Goal: Information Seeking & Learning: Find specific fact

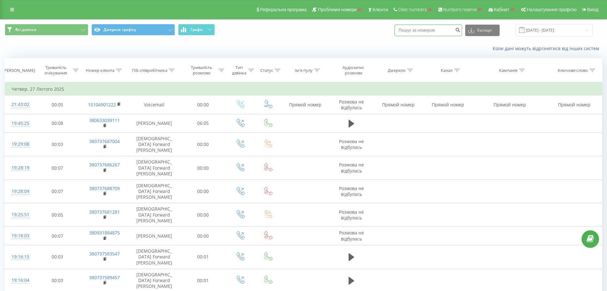
drag, startPoint x: 404, startPoint y: 26, endPoint x: 408, endPoint y: 27, distance: 3.3
click at [405, 26] on input at bounding box center [429, 30] width 68 height 11
paste input "380500182598"
type input "380500182598"
click at [461, 29] on icon "submit" at bounding box center [457, 29] width 5 height 4
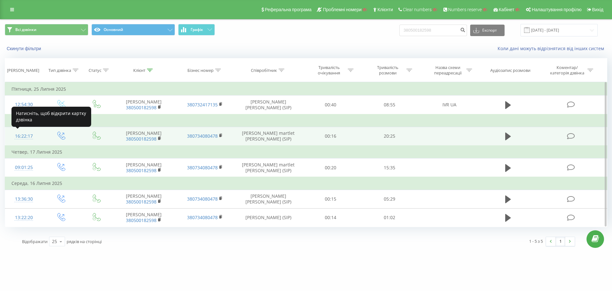
click at [27, 138] on div "16:22:17" at bounding box center [23, 136] width 25 height 12
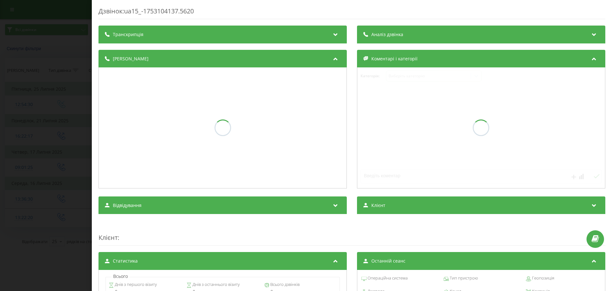
click at [165, 24] on div "Дзвінок : ua15_-1753104137.5620 Транскрипція Аналіз дзвінка Деталі дзвінка Коме…" at bounding box center [352, 232] width 507 height 451
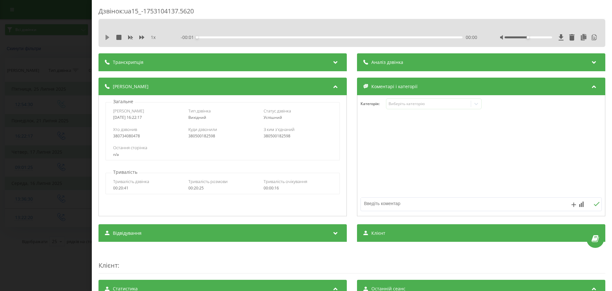
click at [109, 38] on icon at bounding box center [107, 37] width 5 height 5
click at [160, 66] on div "Транскрипція" at bounding box center [223, 62] width 248 height 18
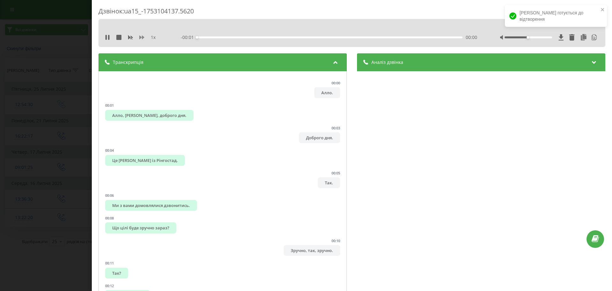
click at [141, 40] on button at bounding box center [141, 37] width 5 height 5
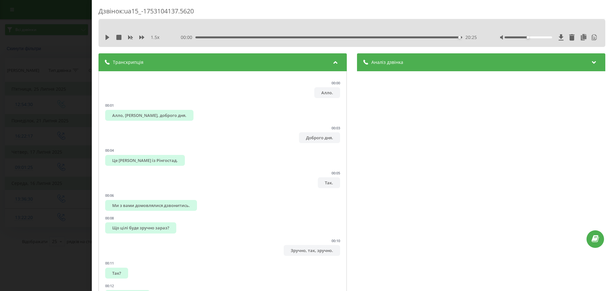
click at [67, 124] on div "Дзвінок : ua15_-1753104137.5620 1.5 x 00:00 20:25 20:25 Транскрипція 00:00 Алло…" at bounding box center [306, 145] width 612 height 291
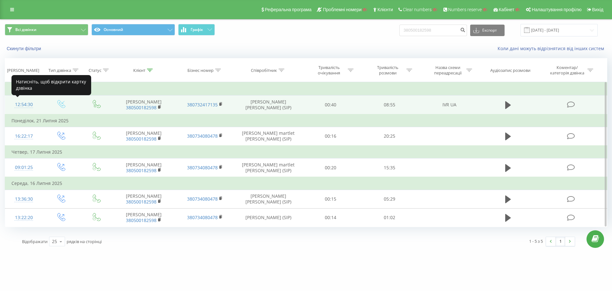
click at [16, 105] on div "12:54:30" at bounding box center [23, 104] width 25 height 12
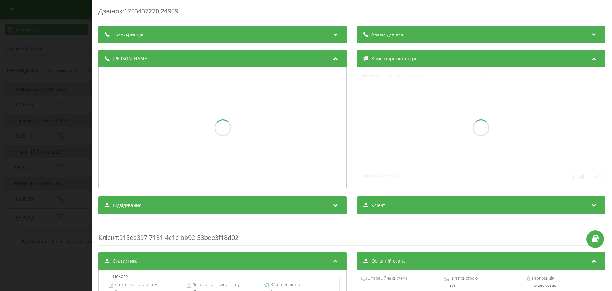
click at [181, 43] on div "Транскрипція" at bounding box center [223, 35] width 248 height 18
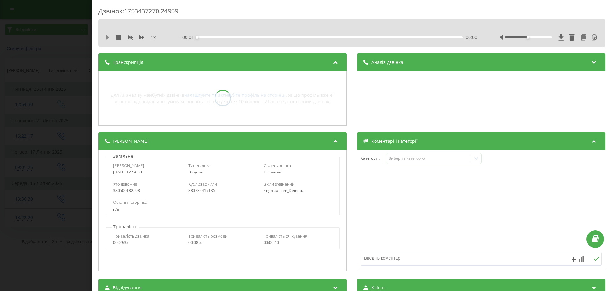
click at [109, 37] on icon at bounding box center [108, 37] width 4 height 5
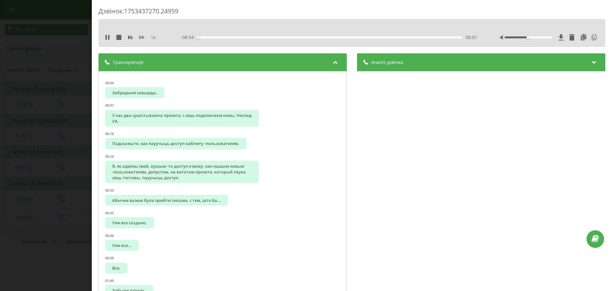
click at [142, 38] on icon at bounding box center [141, 37] width 5 height 4
click at [82, 114] on div "Дзвінок : 1753437270.24959 У нас два сушістываюча проекта, і сяць подключаєм но…" at bounding box center [306, 145] width 612 height 291
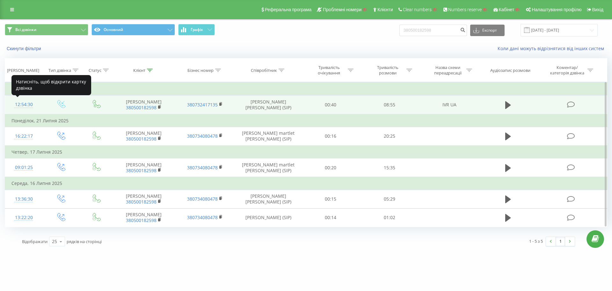
click at [22, 107] on div "12:54:30" at bounding box center [23, 104] width 25 height 12
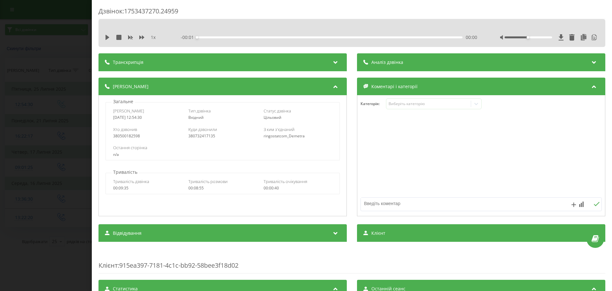
click at [187, 39] on span "- 00:01" at bounding box center [189, 37] width 16 height 6
click at [106, 39] on icon at bounding box center [108, 37] width 4 height 5
click at [156, 60] on div "Транскрипція" at bounding box center [223, 62] width 248 height 18
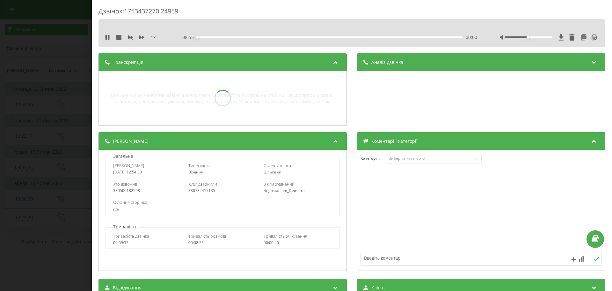
click at [224, 39] on div "- 08:55 00:00 00:00" at bounding box center [329, 37] width 297 height 6
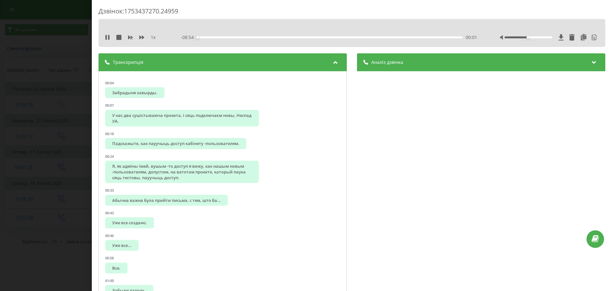
click at [223, 38] on div "00:01" at bounding box center [330, 37] width 266 height 2
click at [89, 92] on div "Дзвінок : 1753437270.24959 1 x - 07:45 01:10 01:10 Транскрипція 00:04 Забрадыня…" at bounding box center [306, 145] width 612 height 291
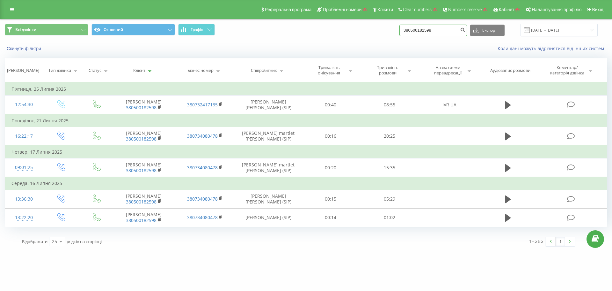
click at [435, 26] on input "380500182598" at bounding box center [434, 30] width 68 height 11
paste input "665279004"
type input "380665279004"
click at [466, 31] on icon "submit" at bounding box center [462, 29] width 5 height 4
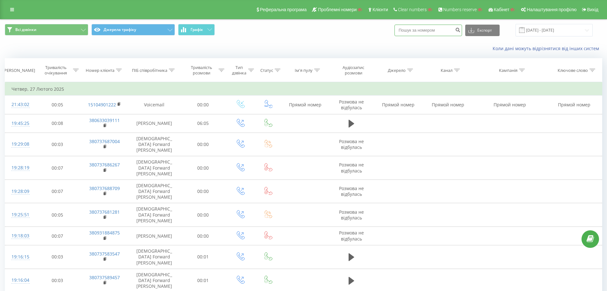
click at [412, 33] on input at bounding box center [429, 30] width 68 height 11
paste input "380500182598"
type input "380500182598"
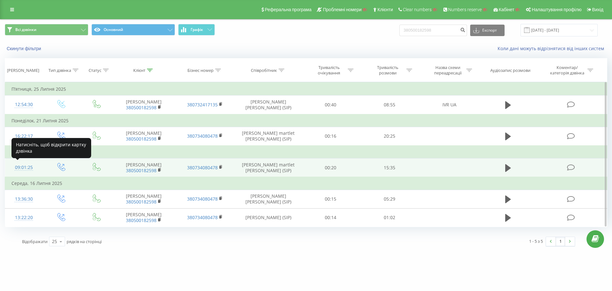
click at [24, 166] on div "09:01:25" at bounding box center [23, 167] width 25 height 12
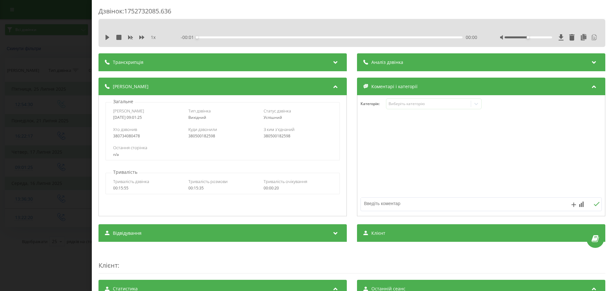
click at [592, 35] on icon at bounding box center [594, 37] width 6 height 6
click at [17, 119] on div "Дзвінок : 1752732085.636 1 x - 15:36 00:00 00:00 Транскрипція 00:00 Так, 00:01 …" at bounding box center [306, 145] width 612 height 291
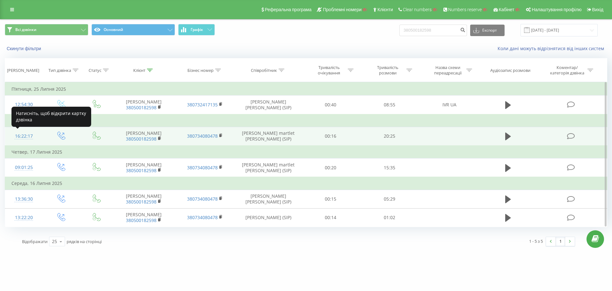
click at [25, 139] on div at bounding box center [23, 139] width 25 height 0
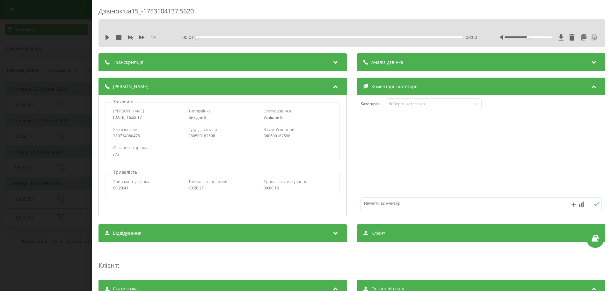
click at [591, 37] on icon at bounding box center [594, 37] width 6 height 6
click at [72, 79] on div "Дзвінок : ua15_-1753104137.5620 1 x - 20:25 00:00 00:00 Транскрипція 00:00 Алло…" at bounding box center [306, 145] width 612 height 291
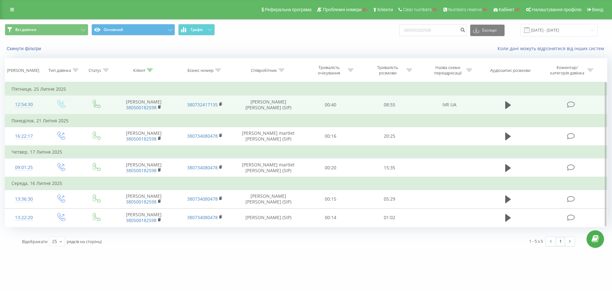
click at [16, 105] on div "12:54:30" at bounding box center [23, 104] width 25 height 12
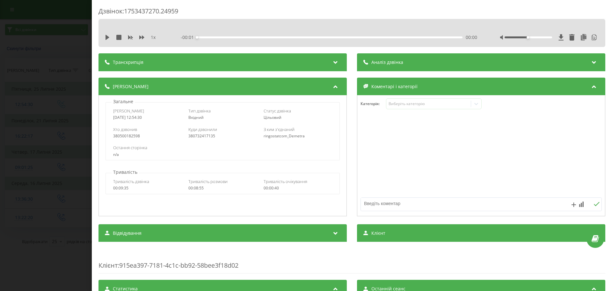
click at [594, 35] on div at bounding box center [579, 37] width 40 height 6
click at [591, 36] on icon at bounding box center [594, 37] width 6 height 6
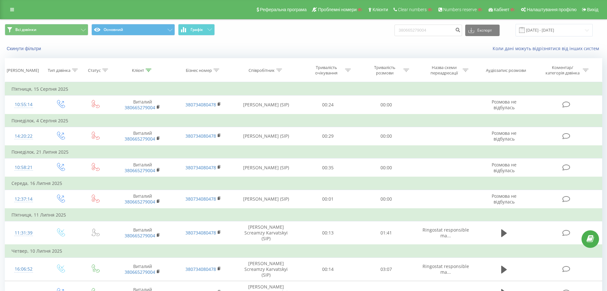
click at [452, 24] on div "380665279004 Експорт .csv .xls .xlsx 20.05.2025 - 20.08.2025" at bounding box center [494, 30] width 198 height 12
click at [448, 30] on input "380665279004" at bounding box center [429, 30] width 68 height 11
paste input "7120468693"
type input "37120468693"
click at [461, 31] on icon "submit" at bounding box center [457, 29] width 5 height 4
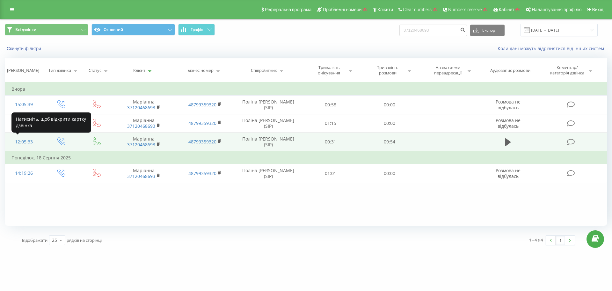
click at [30, 143] on div "12:05:33" at bounding box center [23, 142] width 25 height 12
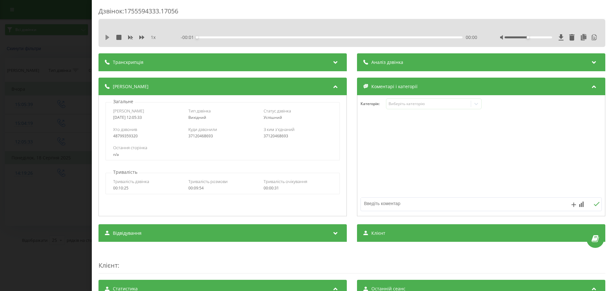
click at [105, 38] on icon at bounding box center [107, 37] width 5 height 5
click at [130, 59] on span "Транскрипція" at bounding box center [128, 62] width 31 height 6
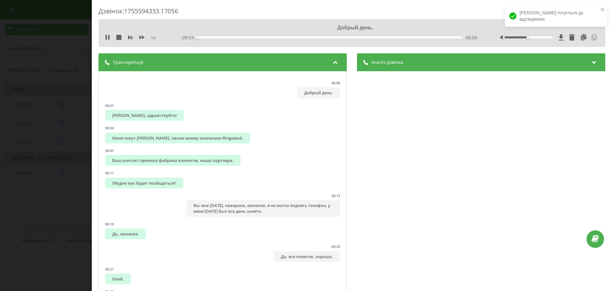
click at [591, 40] on icon at bounding box center [594, 37] width 6 height 6
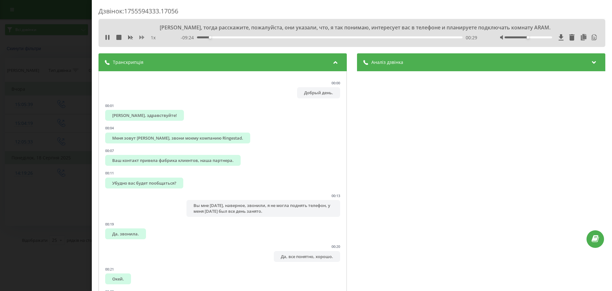
click at [142, 36] on icon at bounding box center [141, 37] width 5 height 5
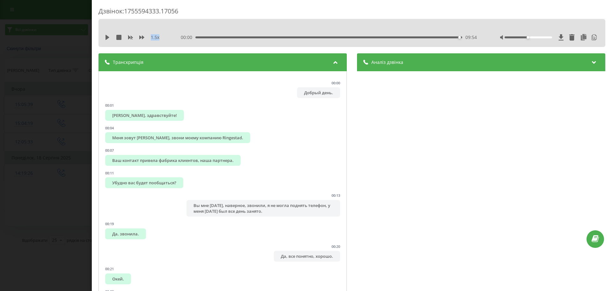
click at [71, 47] on div "Дзвінок : 1755594333.17056 1.5 x 00:00 09:54 09:54 Транскрипція 00:00 Добрый де…" at bounding box center [306, 145] width 612 height 291
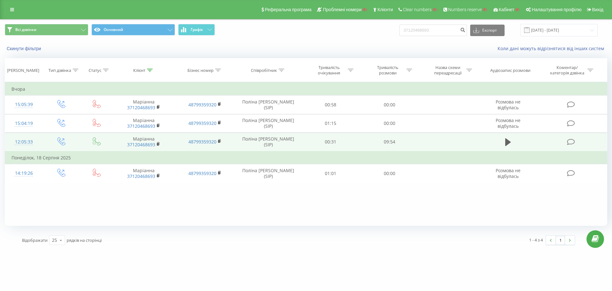
click at [27, 142] on div "12:05:33" at bounding box center [23, 142] width 25 height 12
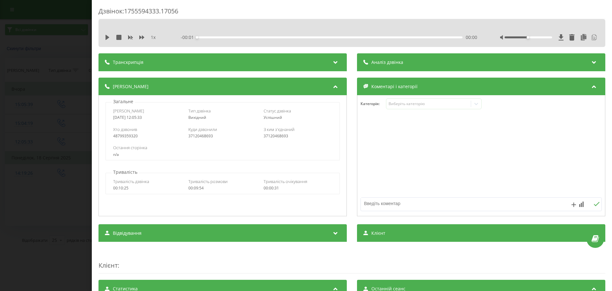
click at [592, 39] on icon at bounding box center [594, 37] width 5 height 6
click at [78, 91] on div "Дзвінок : 1755594333.17056 1 x - 09:54 00:00 00:00 Транскрипція 00:00 Добрый де…" at bounding box center [306, 145] width 612 height 291
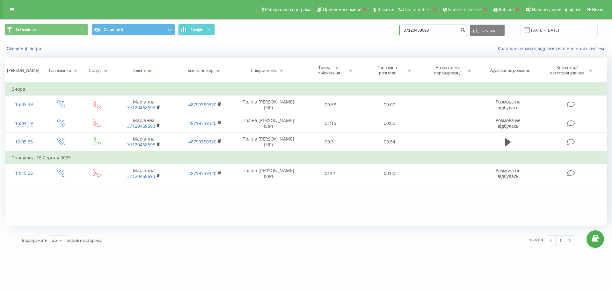
click at [449, 30] on input "37120468693" at bounding box center [434, 30] width 68 height 11
paste input "48533347618"
type input "48533347618"
click at [466, 31] on icon "submit" at bounding box center [462, 29] width 5 height 4
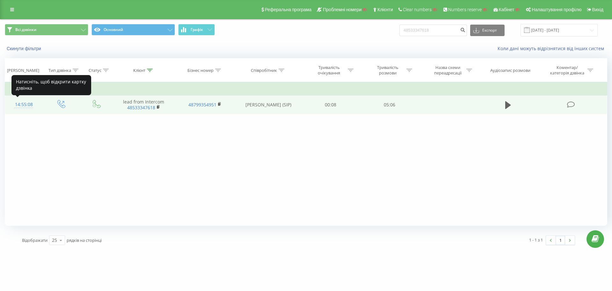
click at [33, 104] on div "14:55:08" at bounding box center [23, 104] width 25 height 12
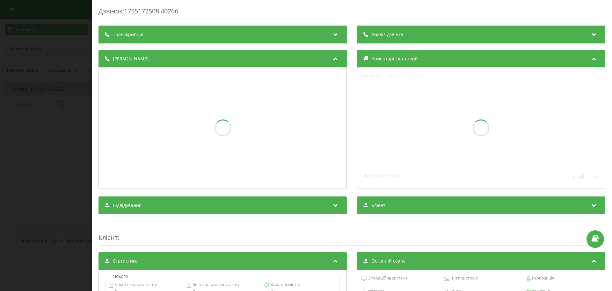
click at [260, 25] on div "Дзвінок : 1755172508.40266 Транскрипція Аналіз дзвінка Деталі дзвінка Коментарі…" at bounding box center [352, 232] width 507 height 451
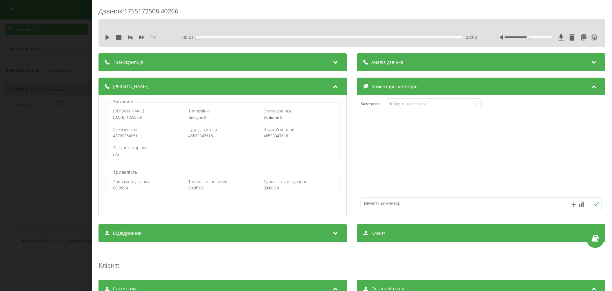
click at [262, 33] on div "1 x - 00:01 00:00 00:00" at bounding box center [351, 38] width 497 height 10
click at [593, 35] on div at bounding box center [579, 37] width 40 height 6
click at [592, 36] on icon at bounding box center [594, 37] width 5 height 6
click at [1, 129] on div "Дзвінок : 1755172508.40266 1 x - 05:06 00:00 00:00 Транскрипція 00:00 Dobrze, 0…" at bounding box center [306, 145] width 612 height 291
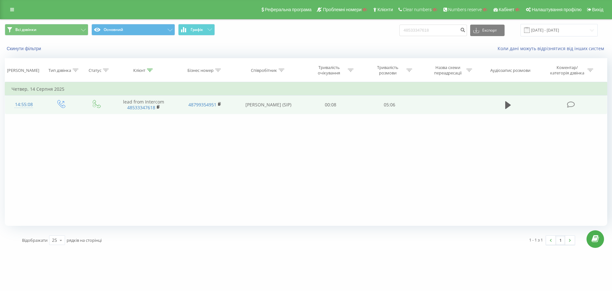
click at [25, 104] on div "14:55:08" at bounding box center [23, 104] width 25 height 12
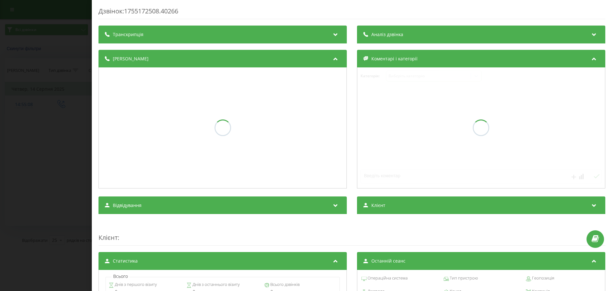
click at [226, 42] on div "Транскрипція" at bounding box center [223, 35] width 248 height 18
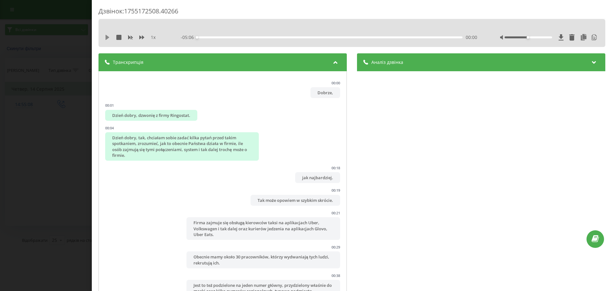
click at [108, 38] on icon at bounding box center [108, 37] width 4 height 5
click at [106, 37] on icon at bounding box center [106, 37] width 1 height 5
click at [585, 39] on div at bounding box center [579, 37] width 40 height 6
click at [591, 38] on icon at bounding box center [594, 37] width 6 height 6
